Goal: Navigation & Orientation: Find specific page/section

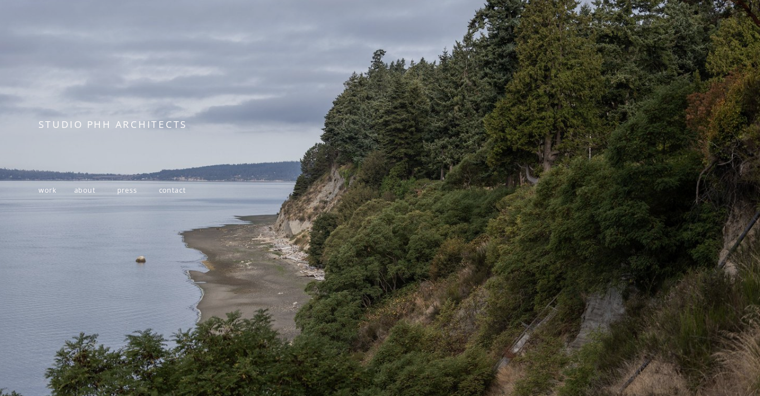
scroll to position [134, 0]
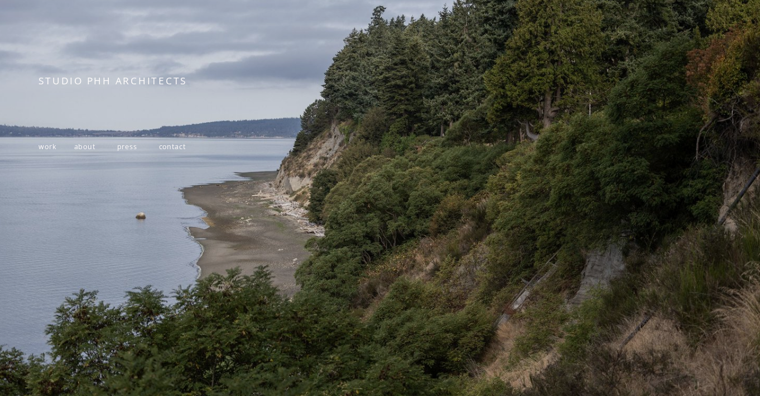
click at [85, 140] on p "work about press contact" at bounding box center [179, 146] width 280 height 17
click at [85, 143] on span "about" at bounding box center [84, 146] width 21 height 9
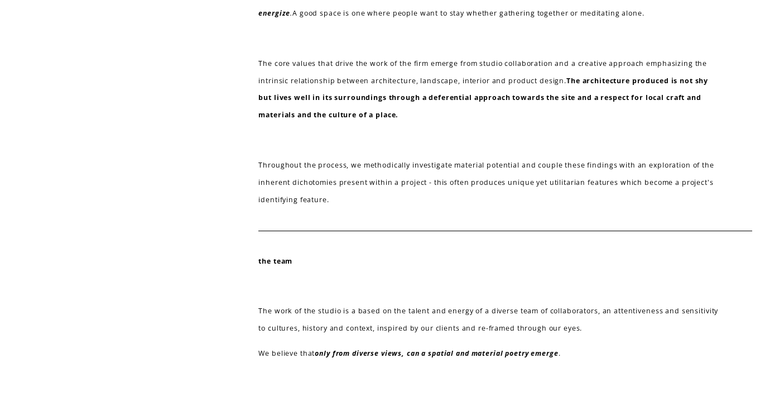
scroll to position [60, 0]
